Goal: Check status: Check status

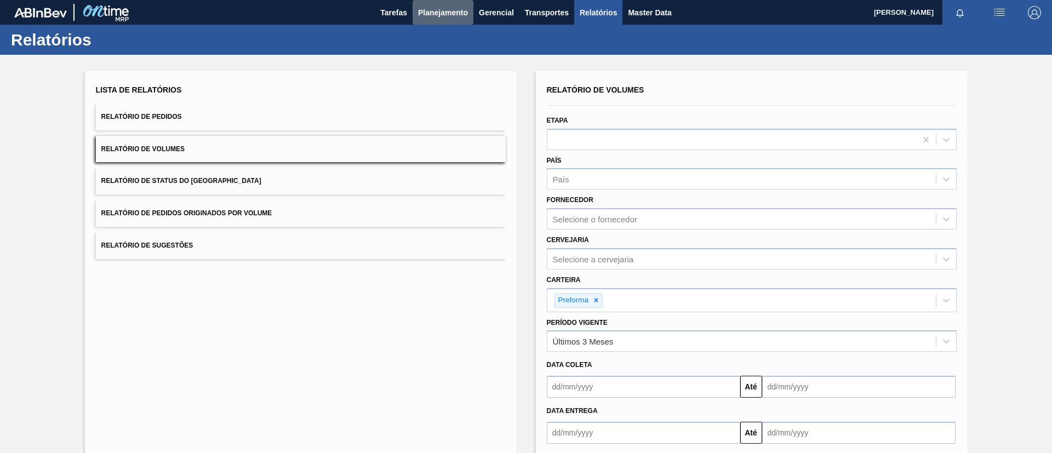
click at [451, 22] on button "Planejamento" at bounding box center [443, 12] width 61 height 25
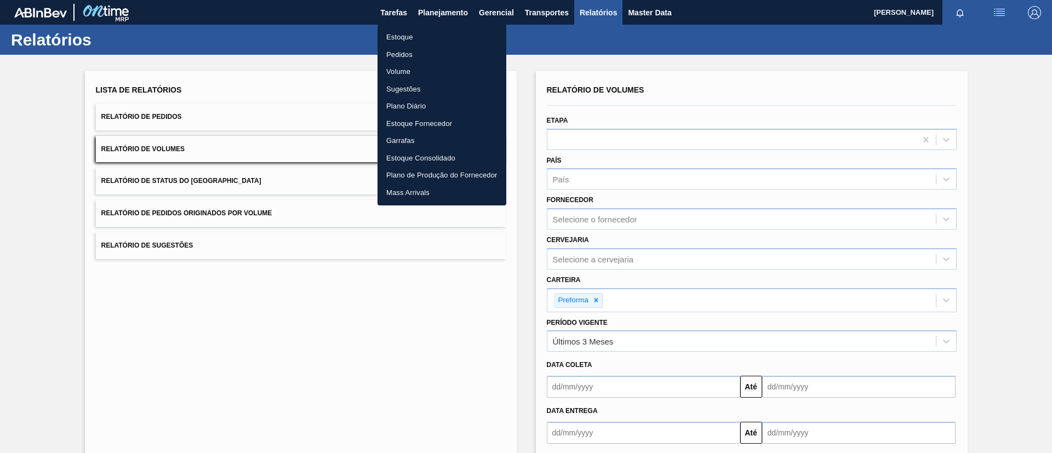
click at [448, 38] on li "Estoque" at bounding box center [442, 38] width 129 height 18
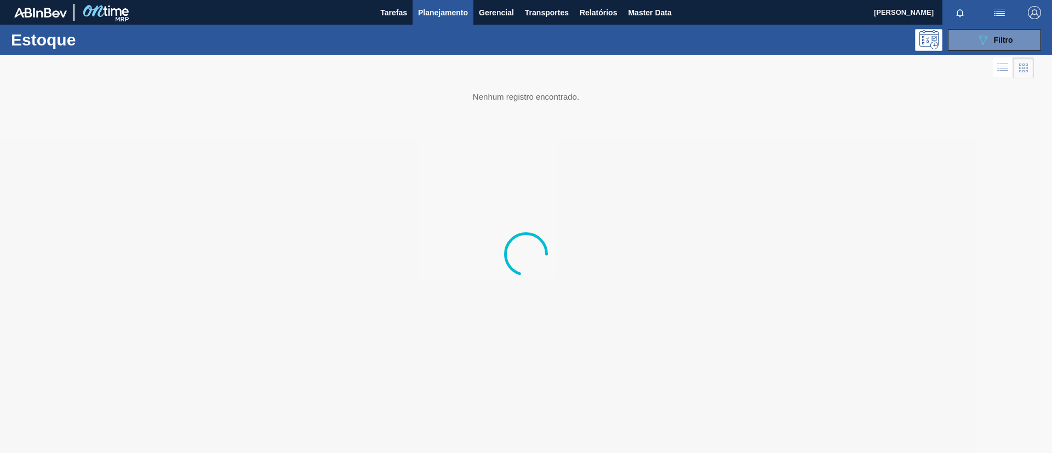
click at [449, 23] on button "Planejamento" at bounding box center [443, 12] width 61 height 25
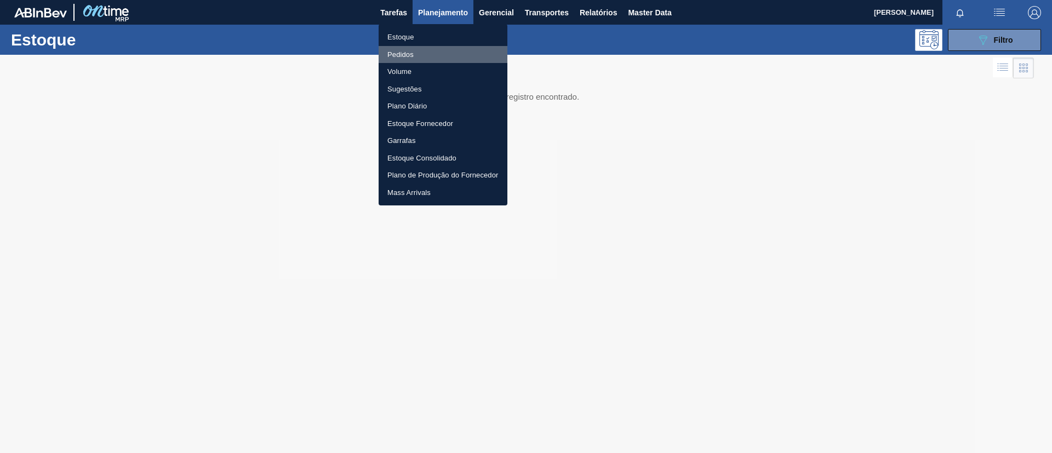
click at [440, 55] on li "Pedidos" at bounding box center [443, 55] width 129 height 18
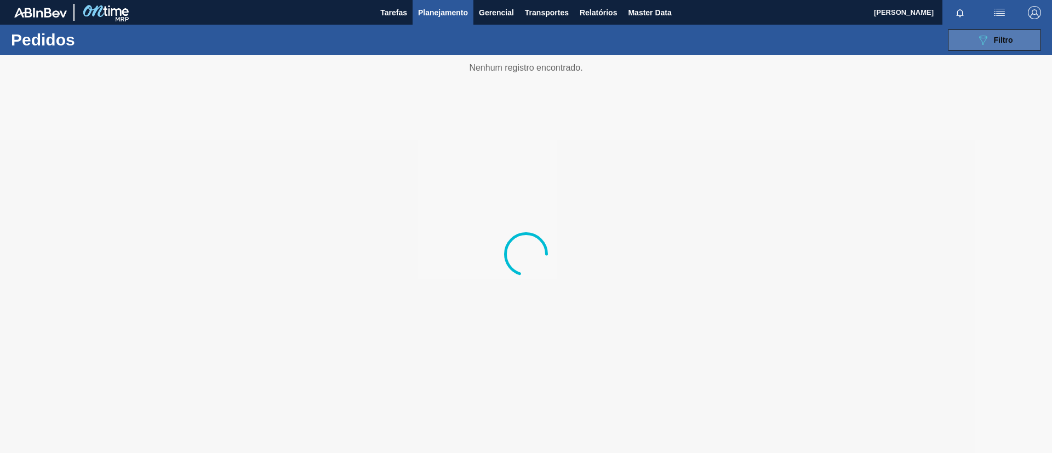
click at [1020, 39] on button "089F7B8B-B2A5-4AFE-B5C0-19BA573D28AC Filtro" at bounding box center [994, 40] width 93 height 22
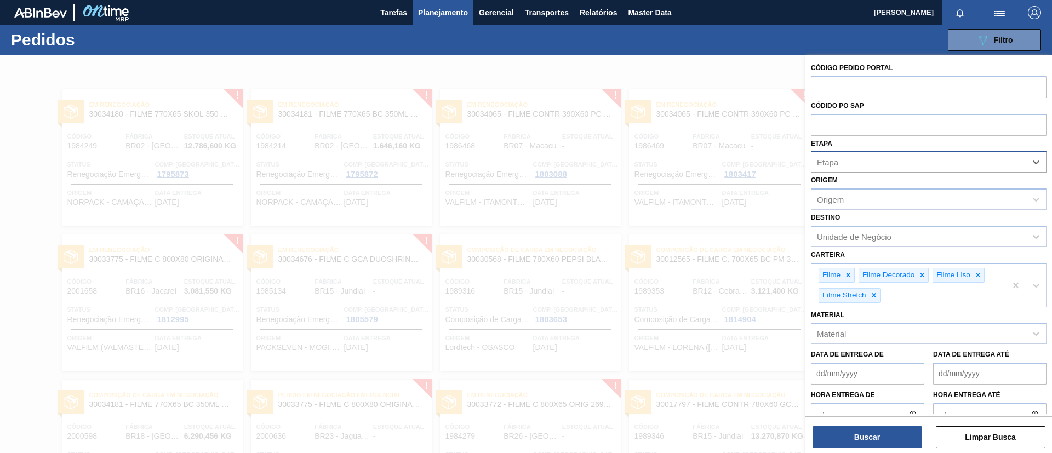
click at [828, 69] on label "Código Pedido Portal" at bounding box center [852, 68] width 82 height 8
click at [835, 76] on input "text" at bounding box center [929, 86] width 236 height 21
paste input "2004295"
type input "2004295"
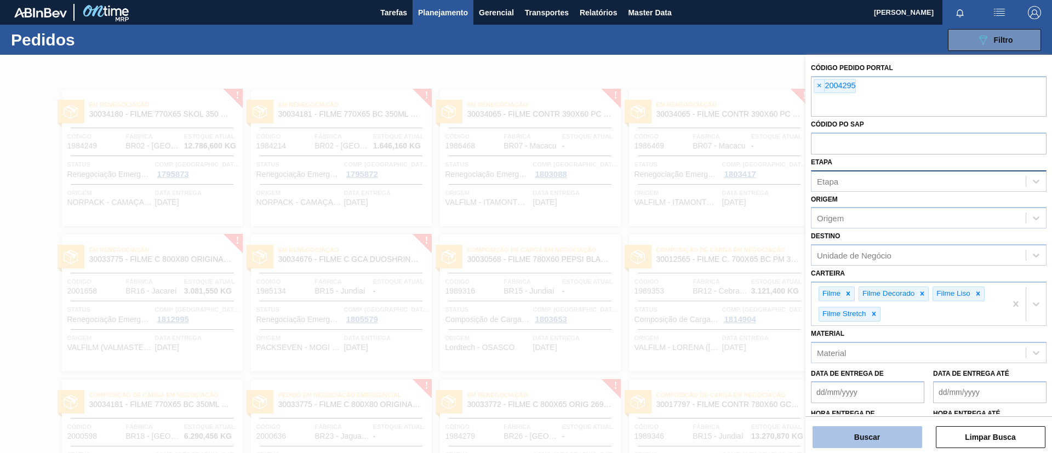
click at [901, 437] on button "Buscar" at bounding box center [868, 437] width 110 height 22
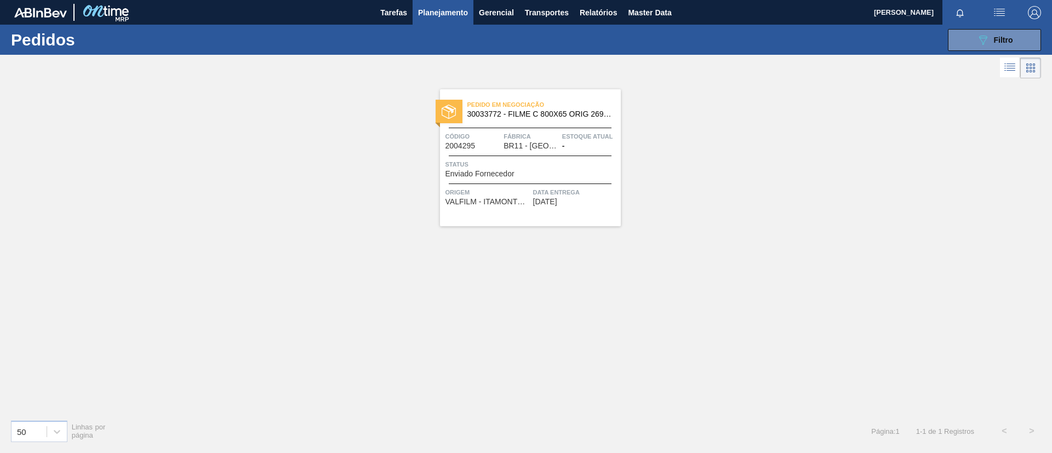
click at [590, 121] on div "Pedido em Negociação 30033772 - FILME C 800X65 ORIG 269ML C15 NIV24" at bounding box center [530, 110] width 181 height 25
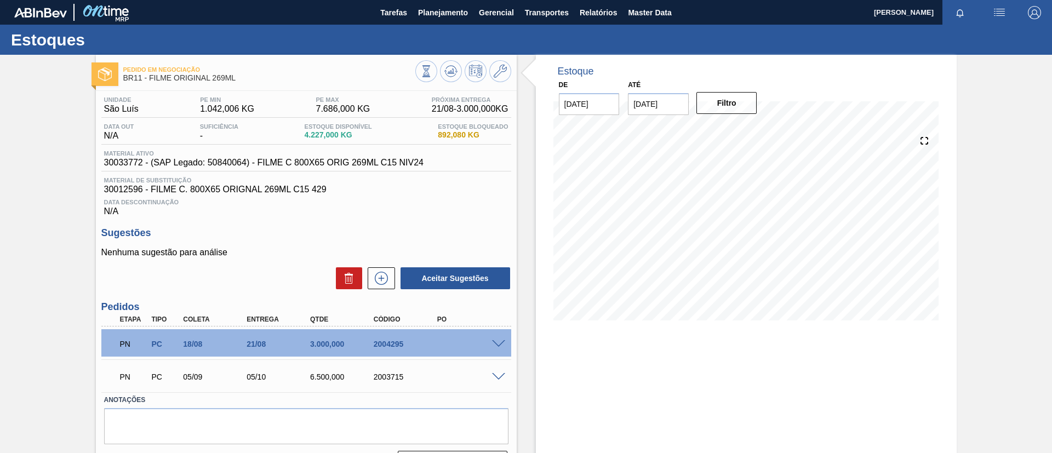
click at [494, 344] on span at bounding box center [498, 344] width 13 height 8
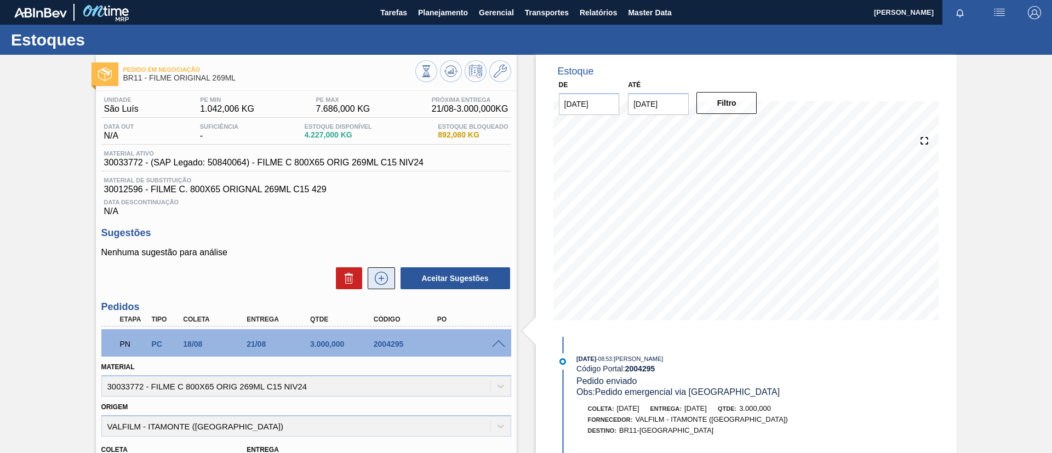
click at [379, 274] on icon at bounding box center [382, 278] width 18 height 13
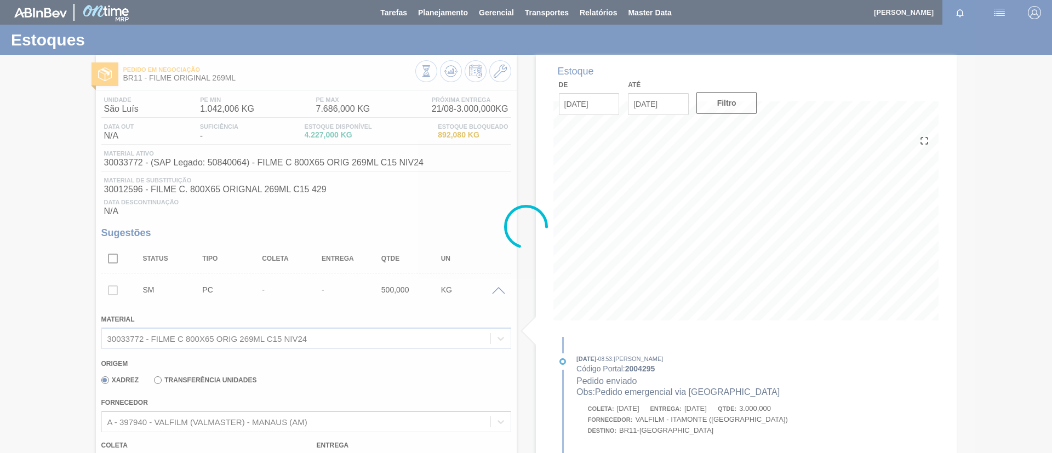
click at [261, 411] on div at bounding box center [526, 226] width 1052 height 453
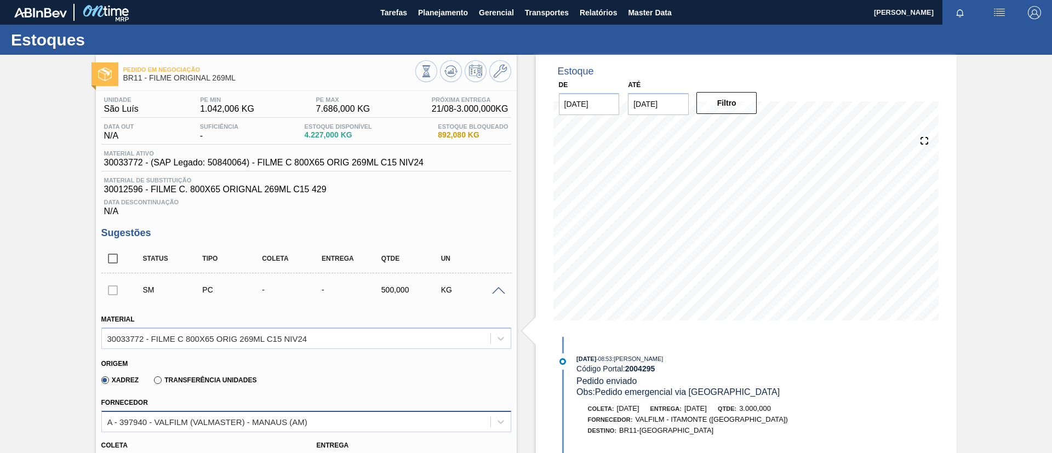
click at [266, 417] on div "A - 397940 - VALFILM (VALMASTER) - MANAUS (AM)" at bounding box center [306, 421] width 410 height 21
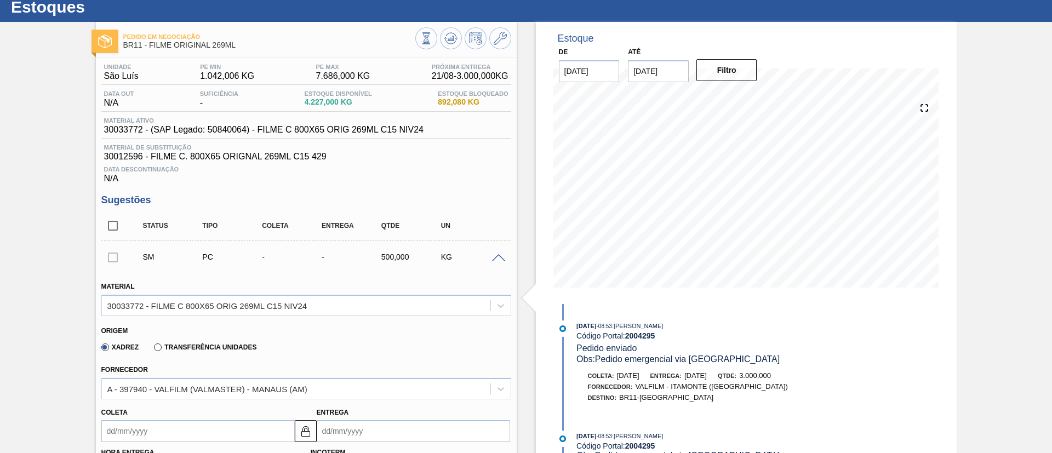
drag, startPoint x: 417, startPoint y: 349, endPoint x: 480, endPoint y: 288, distance: 87.2
click at [424, 347] on div "Xadrez Transferência Unidades" at bounding box center [301, 345] width 401 height 21
click at [492, 251] on div "SM PC - - 500,000 KG" at bounding box center [315, 257] width 358 height 22
click at [492, 257] on span at bounding box center [498, 258] width 13 height 8
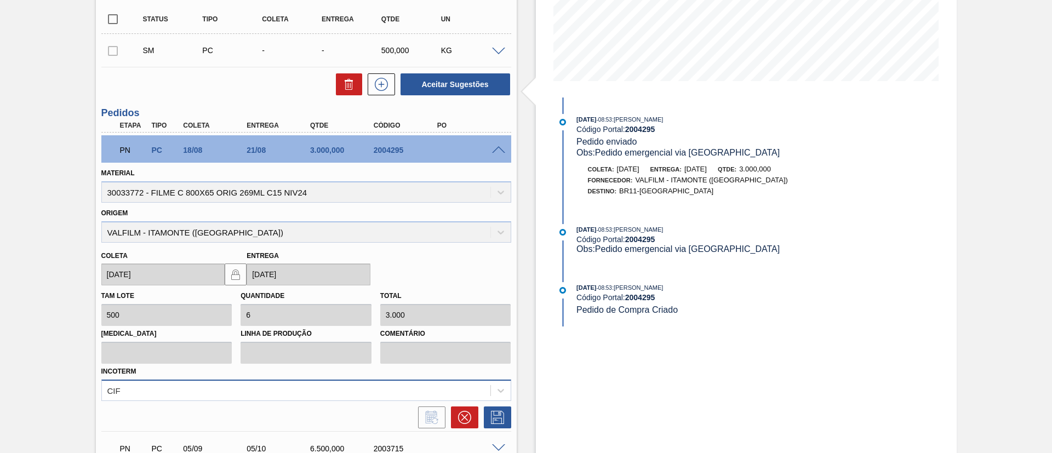
scroll to position [340, 0]
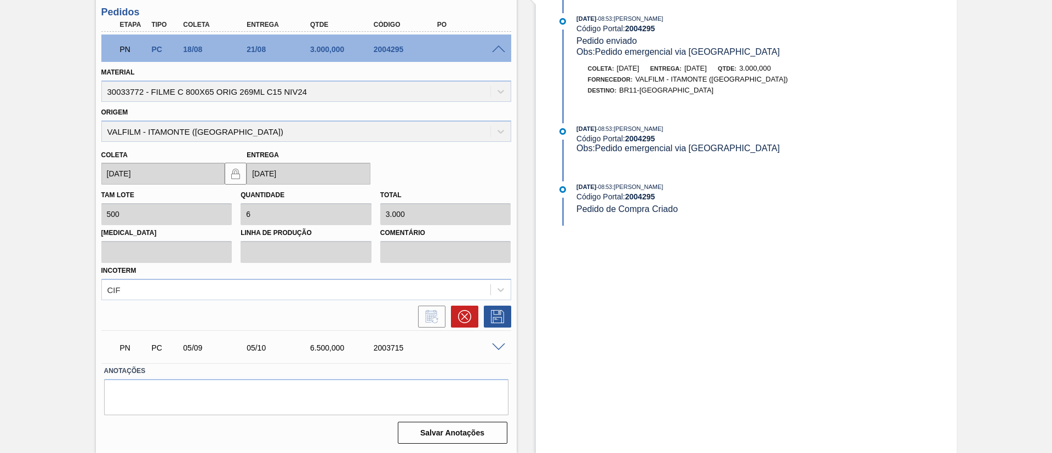
click at [499, 350] on span at bounding box center [498, 348] width 13 height 8
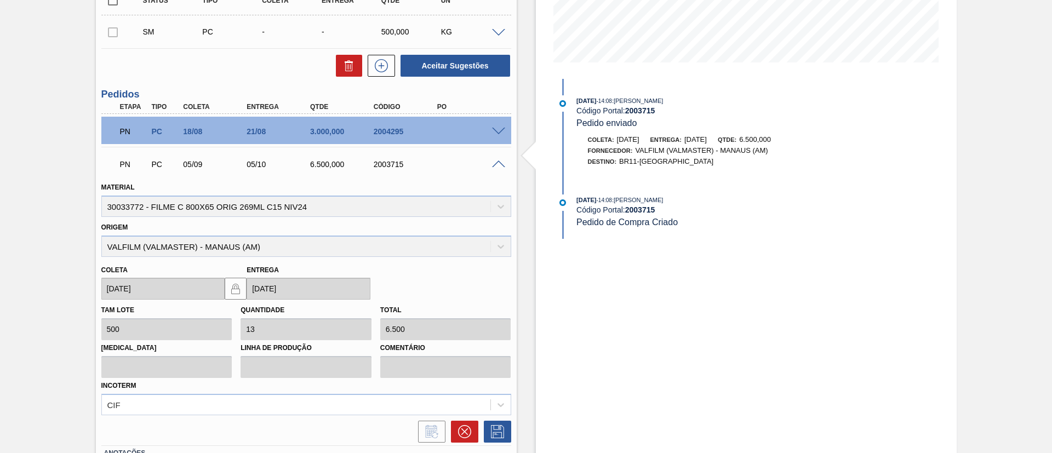
click at [495, 166] on span at bounding box center [498, 165] width 13 height 8
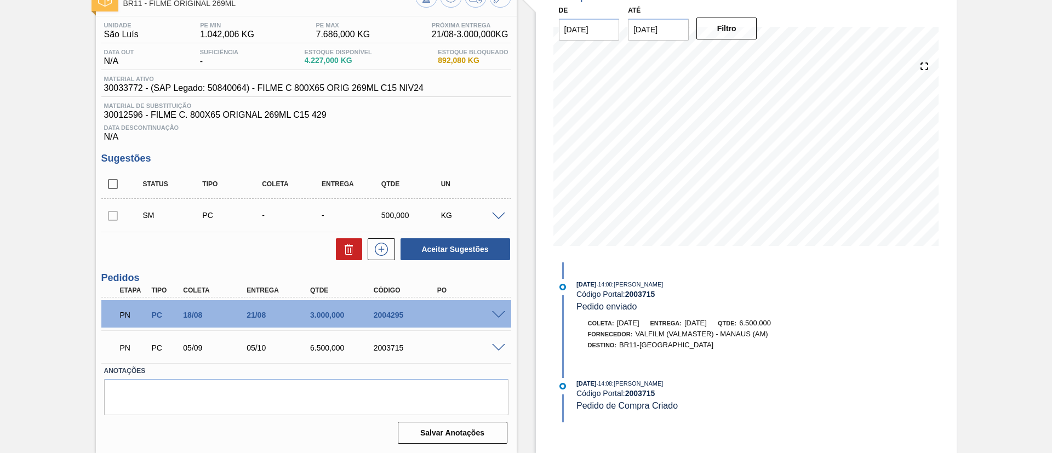
scroll to position [0, 0]
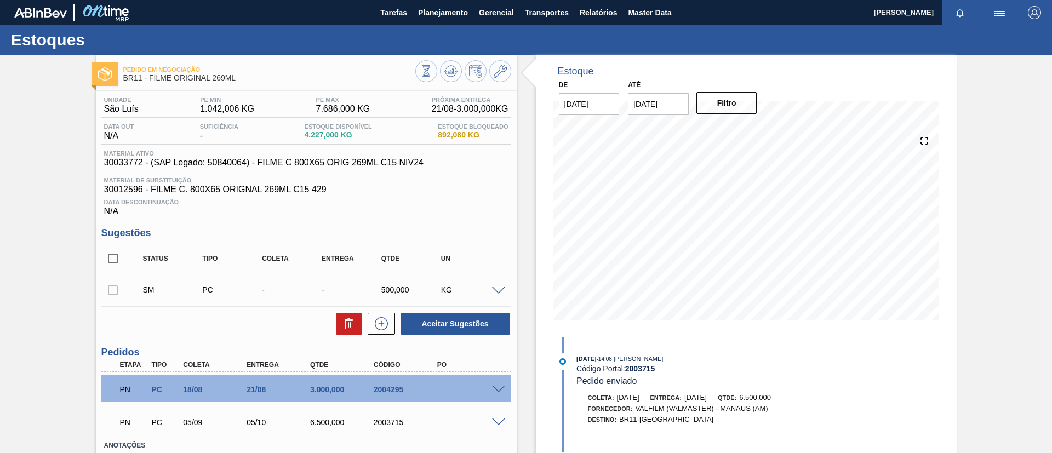
click at [109, 288] on div at bounding box center [112, 290] width 23 height 22
click at [115, 288] on div at bounding box center [112, 290] width 23 height 22
click at [32, 346] on div "Pedido em Negociação BR11 - FILME ORIGINAL 269ML Unidade São Luís PE MIN 1.042,…" at bounding box center [526, 291] width 1052 height 473
click at [441, 20] on button "Planejamento" at bounding box center [443, 12] width 61 height 25
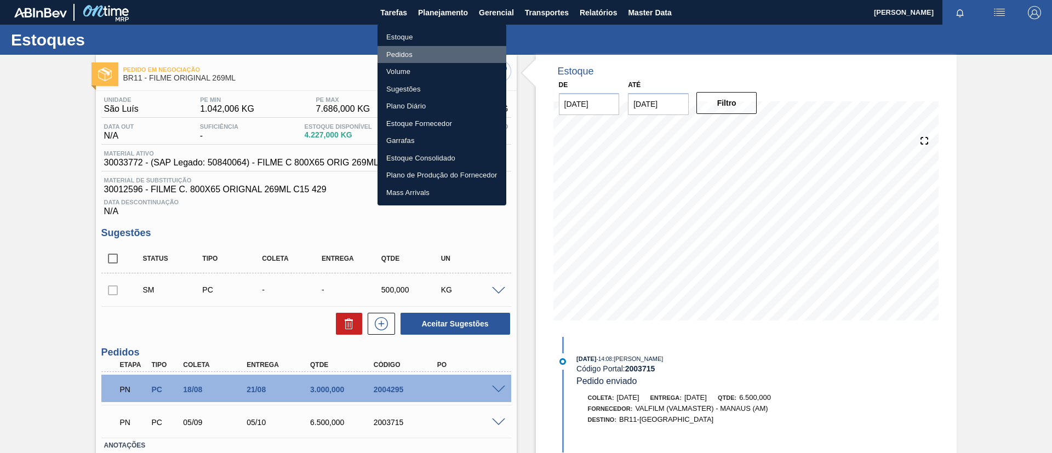
click at [433, 60] on li "Pedidos" at bounding box center [442, 55] width 129 height 18
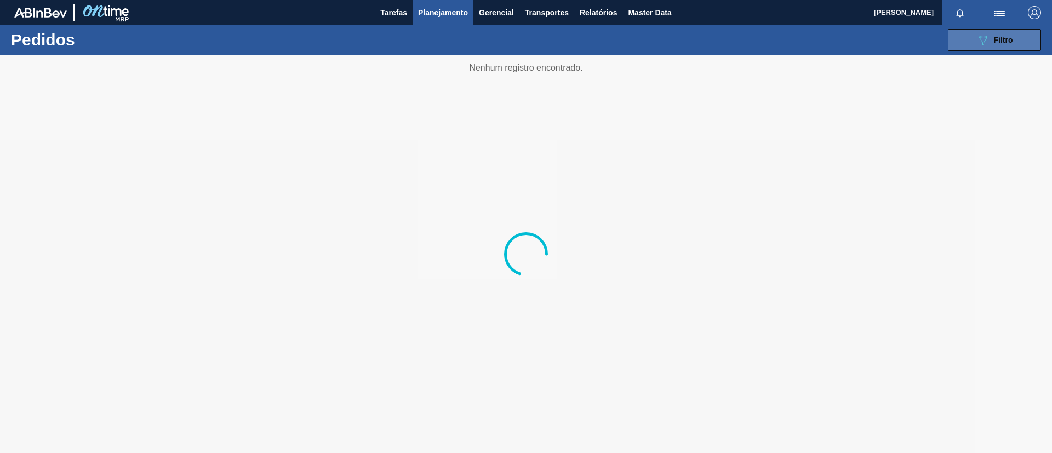
click at [990, 41] on div "089F7B8B-B2A5-4AFE-B5C0-19BA573D28AC Filtro" at bounding box center [995, 39] width 37 height 13
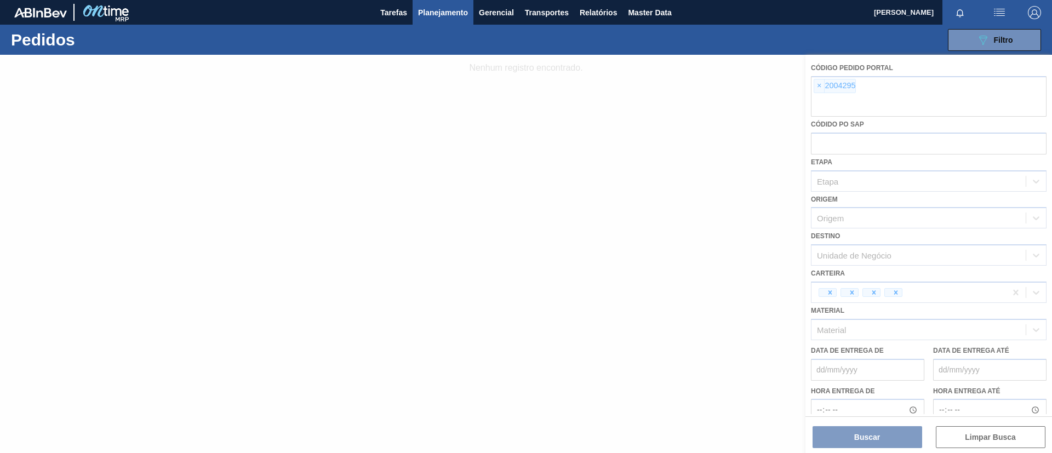
click at [816, 90] on div at bounding box center [526, 254] width 1052 height 398
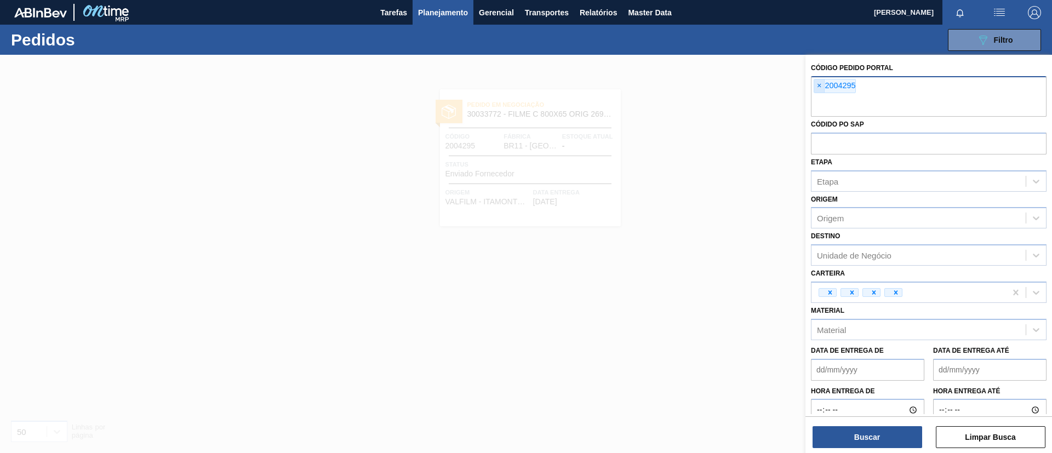
click at [817, 88] on span "×" at bounding box center [819, 85] width 10 height 13
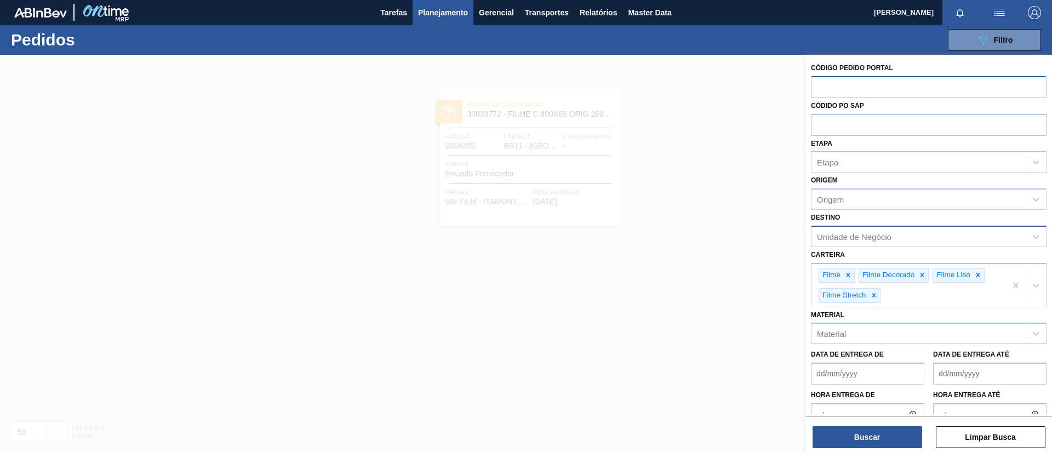
paste input "1980600"
type input "1980600"
click at [888, 434] on button "Buscar" at bounding box center [868, 437] width 110 height 22
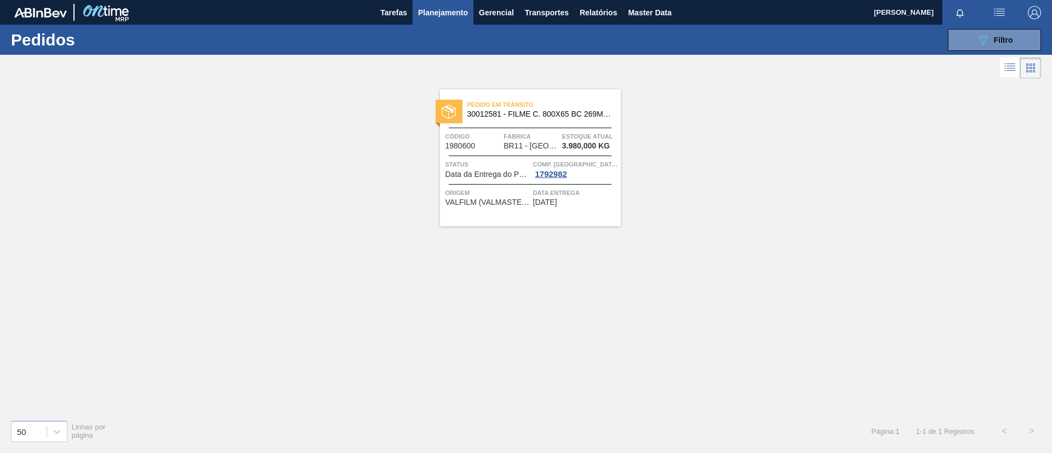
click at [491, 279] on div "Pedido em Trânsito 30012581 - FILME C. 800X65 BC 269ML C15 429 Código 1980600 F…" at bounding box center [526, 246] width 1052 height 330
click at [556, 106] on span "Pedido em Trânsito" at bounding box center [544, 104] width 153 height 11
